Goal: Find specific page/section: Find specific page/section

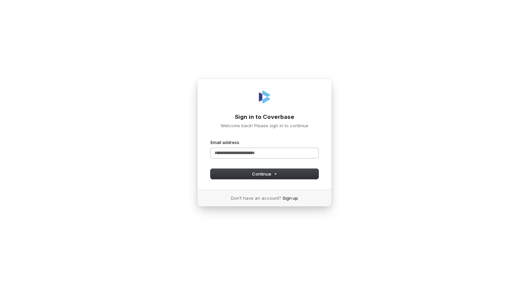
click at [285, 150] on input "Email address" at bounding box center [265, 153] width 108 height 10
click at [278, 175] on button "Continue" at bounding box center [265, 174] width 108 height 10
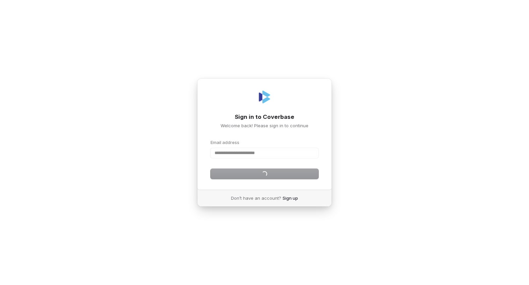
type input "**********"
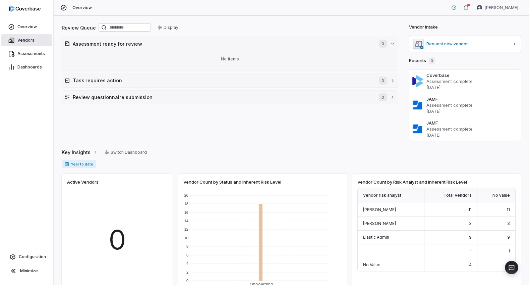
click at [34, 41] on link "Vendors" at bounding box center [26, 40] width 51 height 12
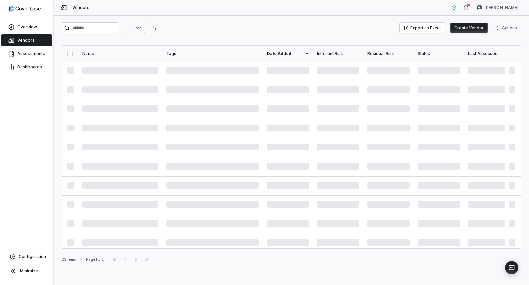
click at [125, 9] on div "Vendors [PERSON_NAME]" at bounding box center [292, 8] width 476 height 16
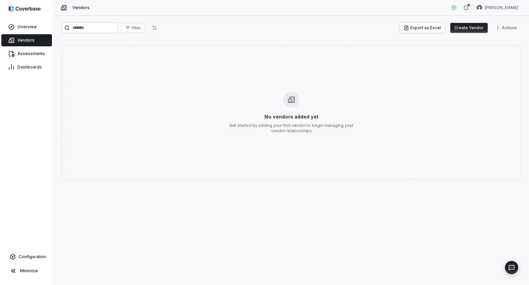
click at [276, 9] on div "Vendors [PERSON_NAME]" at bounding box center [292, 8] width 476 height 16
click at [247, 7] on div "Vendors [PERSON_NAME]" at bounding box center [292, 8] width 476 height 16
click at [30, 39] on span "Vendors" at bounding box center [25, 40] width 17 height 5
click at [29, 54] on span "Assessments" at bounding box center [30, 53] width 27 height 5
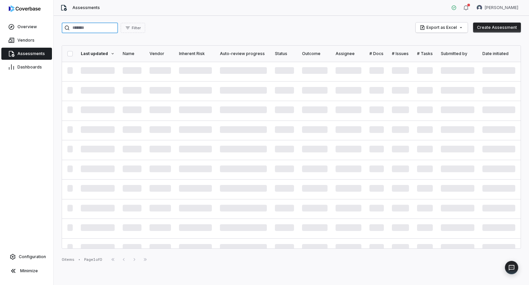
drag, startPoint x: 103, startPoint y: 30, endPoint x: 113, endPoint y: 29, distance: 9.8
click at [103, 30] on input "search" at bounding box center [90, 27] width 56 height 11
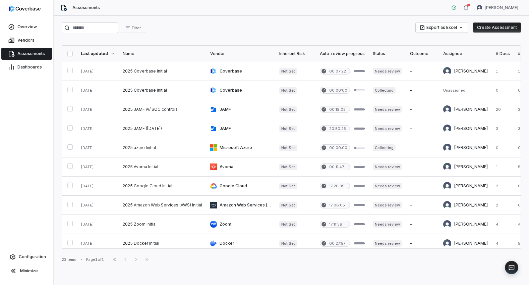
drag, startPoint x: 179, startPoint y: 25, endPoint x: 201, endPoint y: 39, distance: 26.0
click at [179, 25] on div "Filter Export as Excel Create Assessment" at bounding box center [291, 27] width 459 height 11
drag, startPoint x: 91, startPoint y: 27, endPoint x: 111, endPoint y: 24, distance: 20.3
click at [91, 27] on input "search" at bounding box center [90, 27] width 56 height 11
drag, startPoint x: 164, startPoint y: 22, endPoint x: 89, endPoint y: 25, distance: 75.2
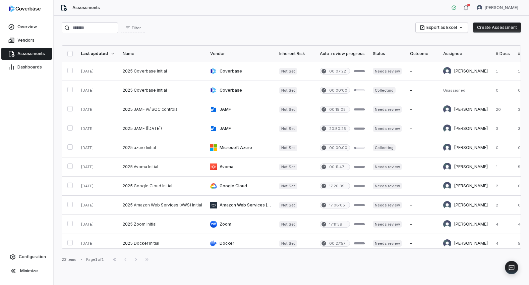
click at [159, 23] on div "Filter Export as Excel Create Assessment" at bounding box center [291, 27] width 459 height 11
click at [88, 25] on input "search" at bounding box center [90, 27] width 56 height 11
drag, startPoint x: 216, startPoint y: 25, endPoint x: 174, endPoint y: 31, distance: 42.6
click at [212, 26] on div "Filter Export as Excel Create Assessment" at bounding box center [291, 27] width 459 height 11
click at [116, 30] on input "search" at bounding box center [90, 27] width 56 height 11
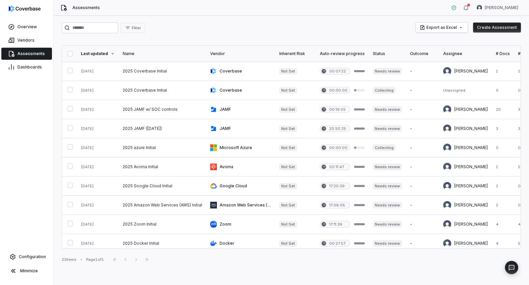
drag, startPoint x: 214, startPoint y: 26, endPoint x: 152, endPoint y: 34, distance: 63.2
click at [212, 27] on div "Filter Export as Excel Create Assessment" at bounding box center [291, 27] width 459 height 11
click at [111, 28] on input "search" at bounding box center [90, 27] width 56 height 11
drag, startPoint x: 167, startPoint y: 27, endPoint x: 123, endPoint y: 31, distance: 43.8
click at [166, 27] on div "Filter Export as Excel Create Assessment" at bounding box center [291, 27] width 459 height 11
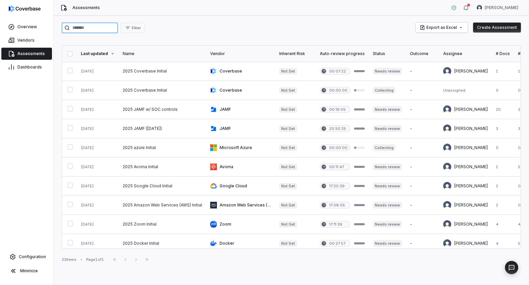
click at [108, 31] on input "search" at bounding box center [90, 27] width 56 height 11
click at [102, 26] on input "search" at bounding box center [90, 27] width 56 height 11
